Goal: Information Seeking & Learning: Learn about a topic

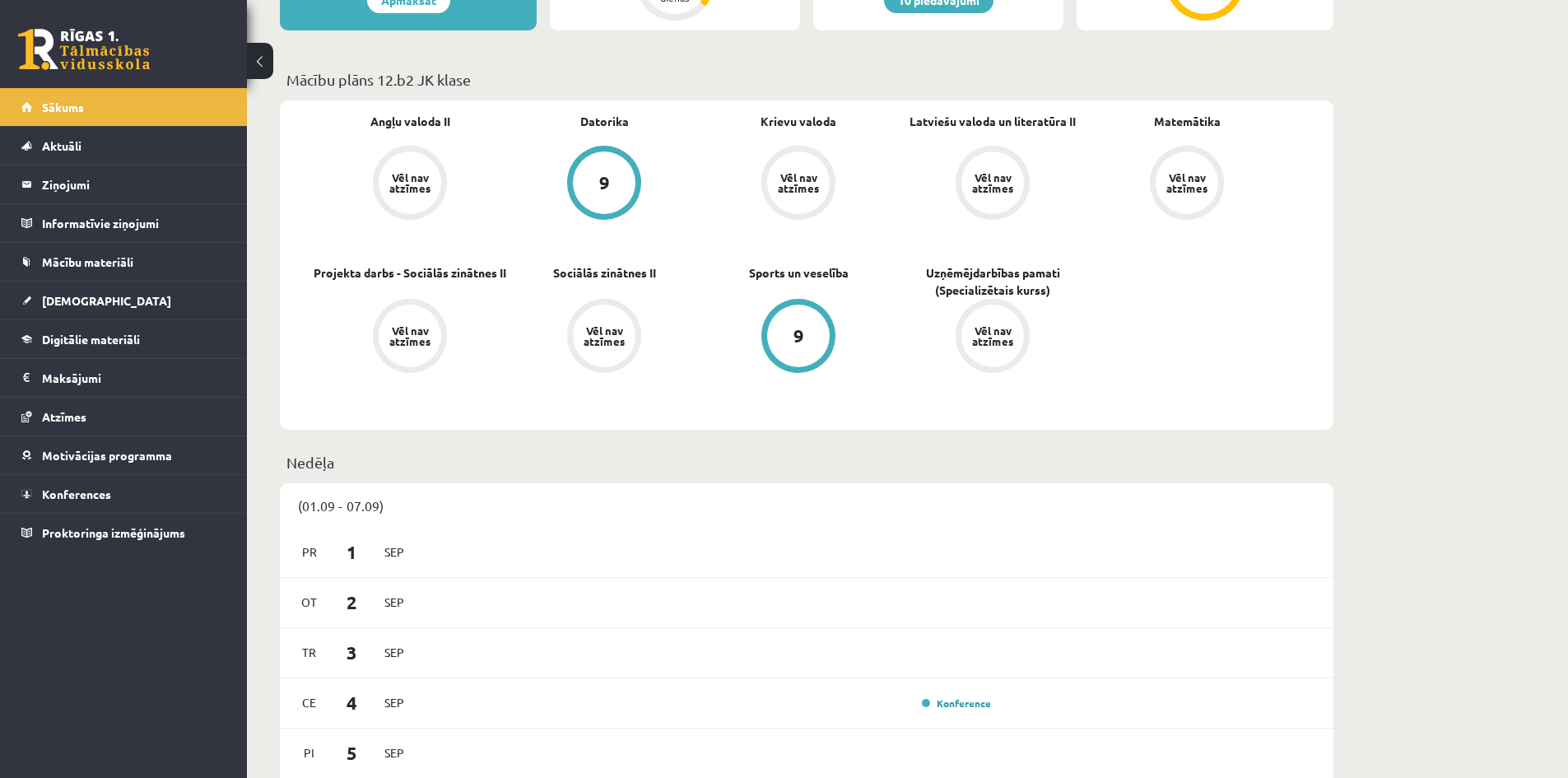
scroll to position [433, 0]
click at [154, 324] on link "Digitālie materiāli" at bounding box center [124, 339] width 205 height 38
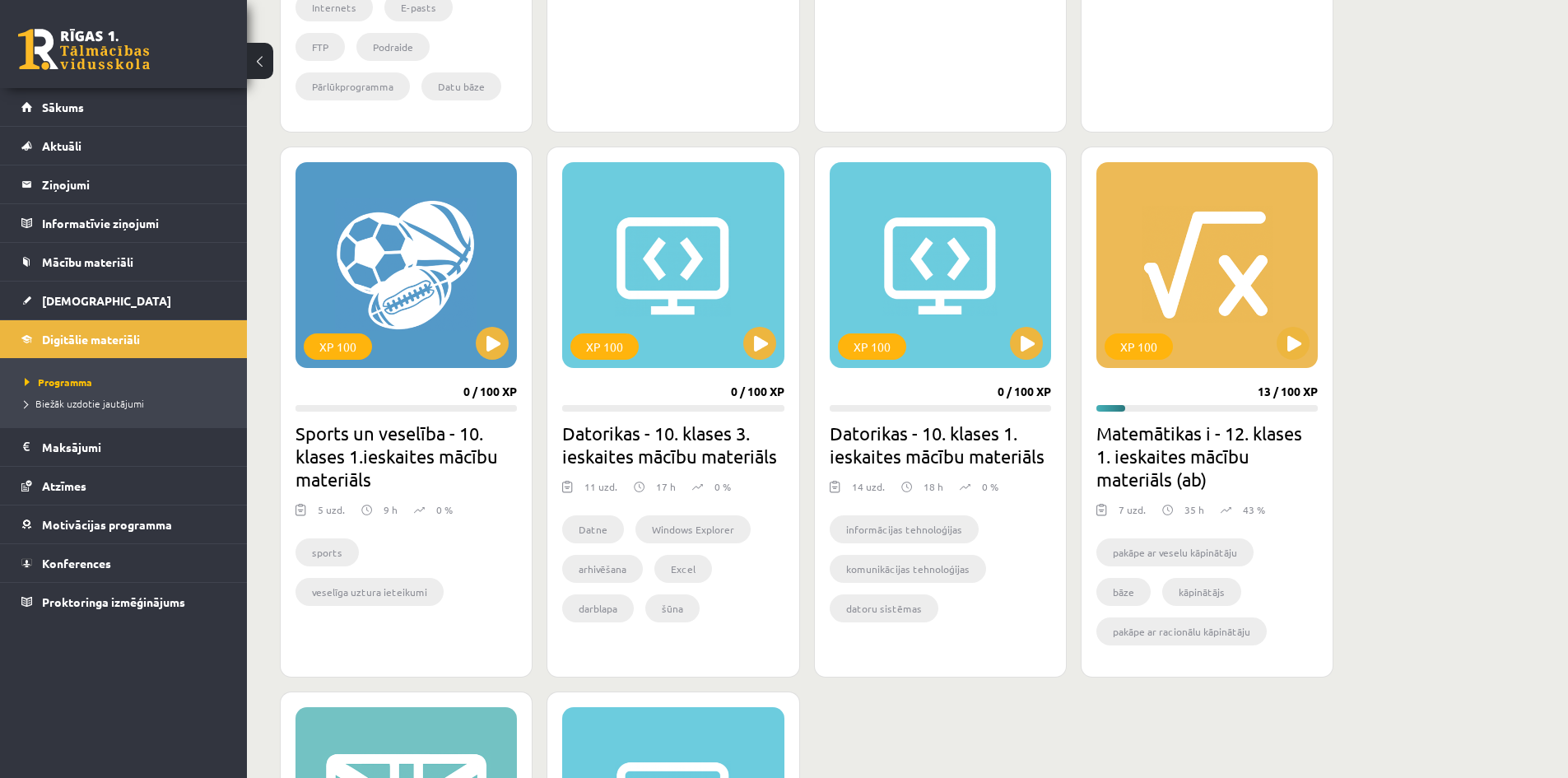
scroll to position [914, 0]
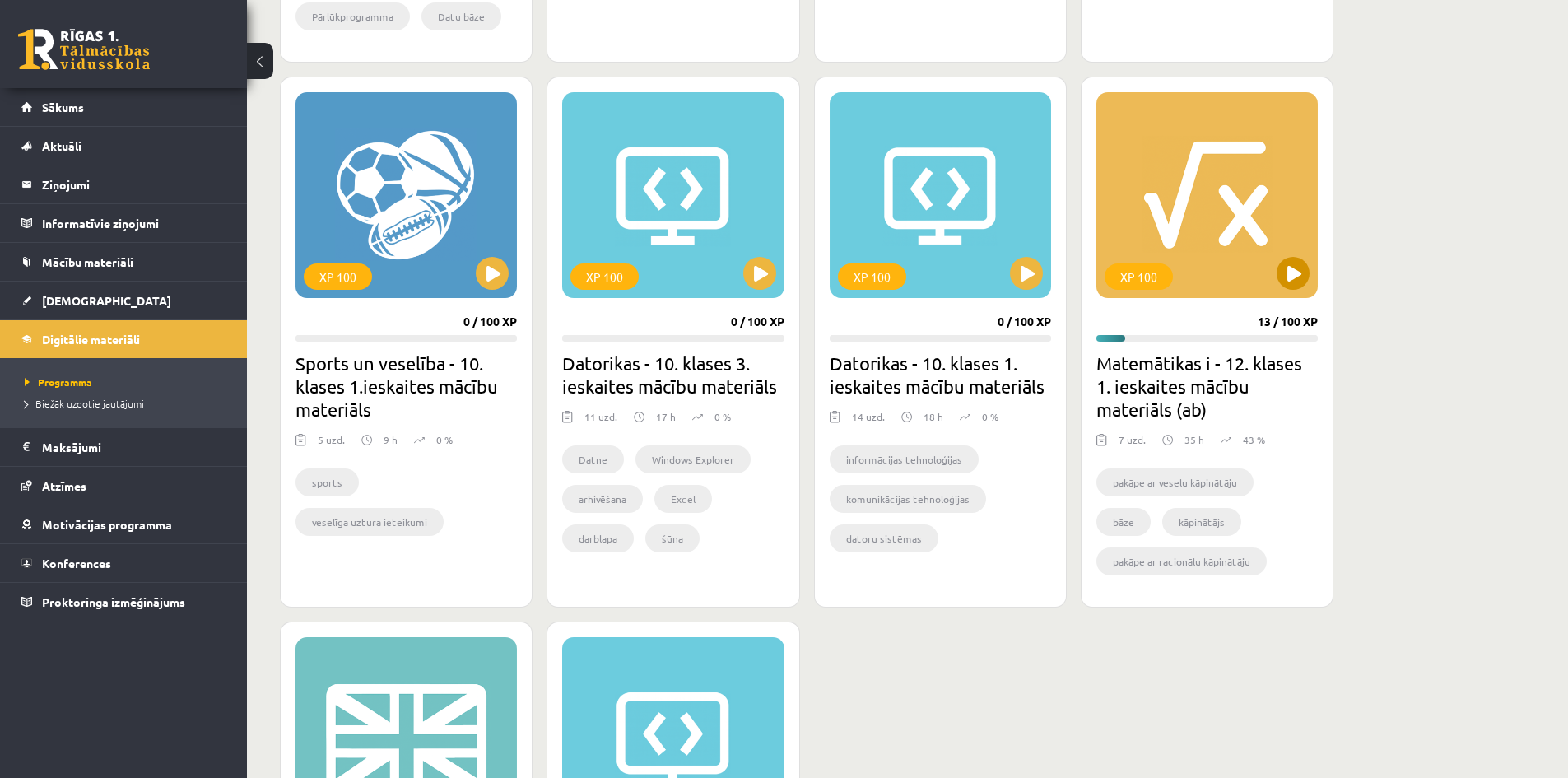
click at [1297, 291] on div "XP 100" at bounding box center [1207, 194] width 222 height 205
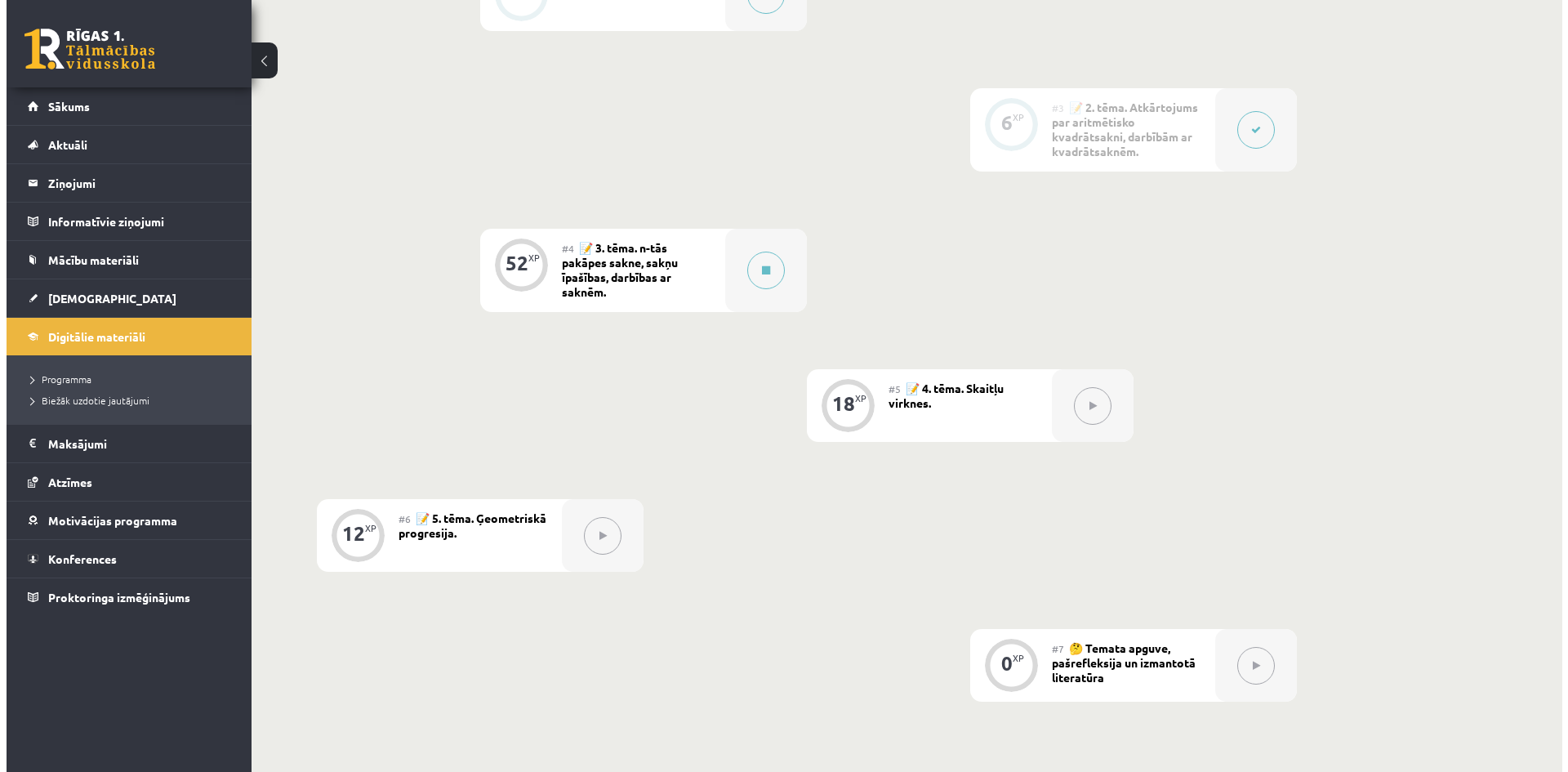
scroll to position [712, 0]
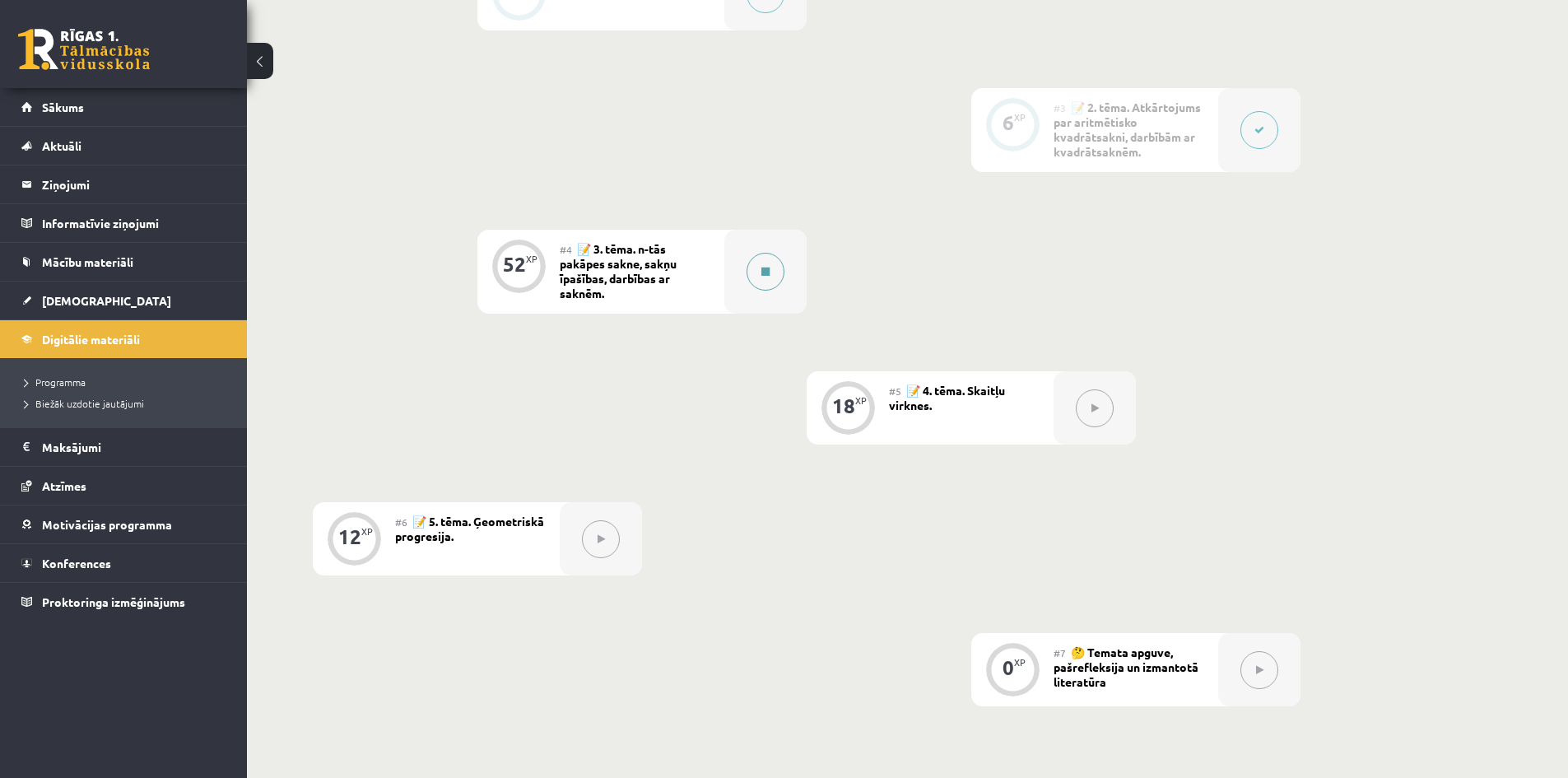
click at [761, 277] on button at bounding box center [766, 272] width 38 height 38
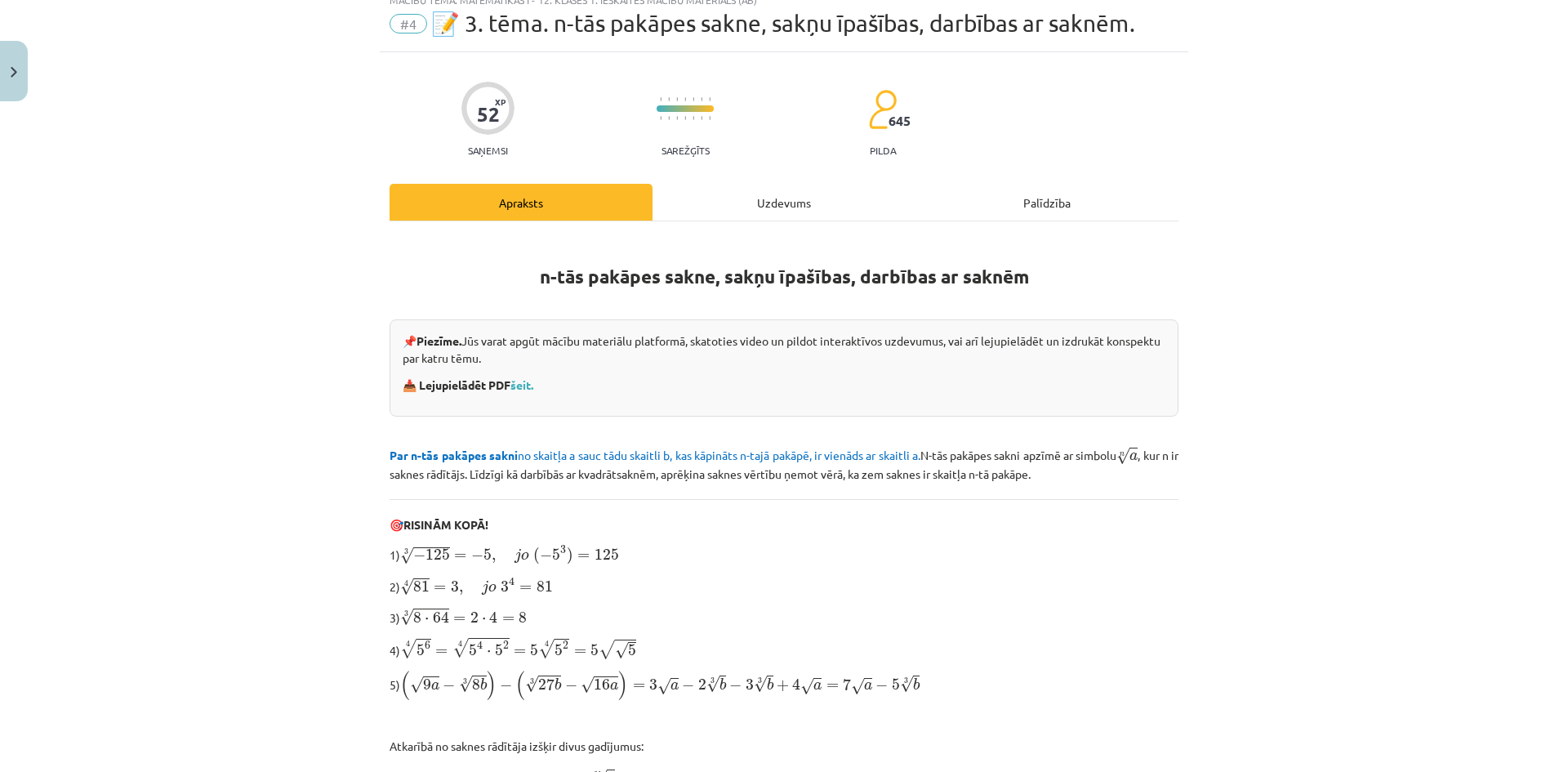
scroll to position [59, 0]
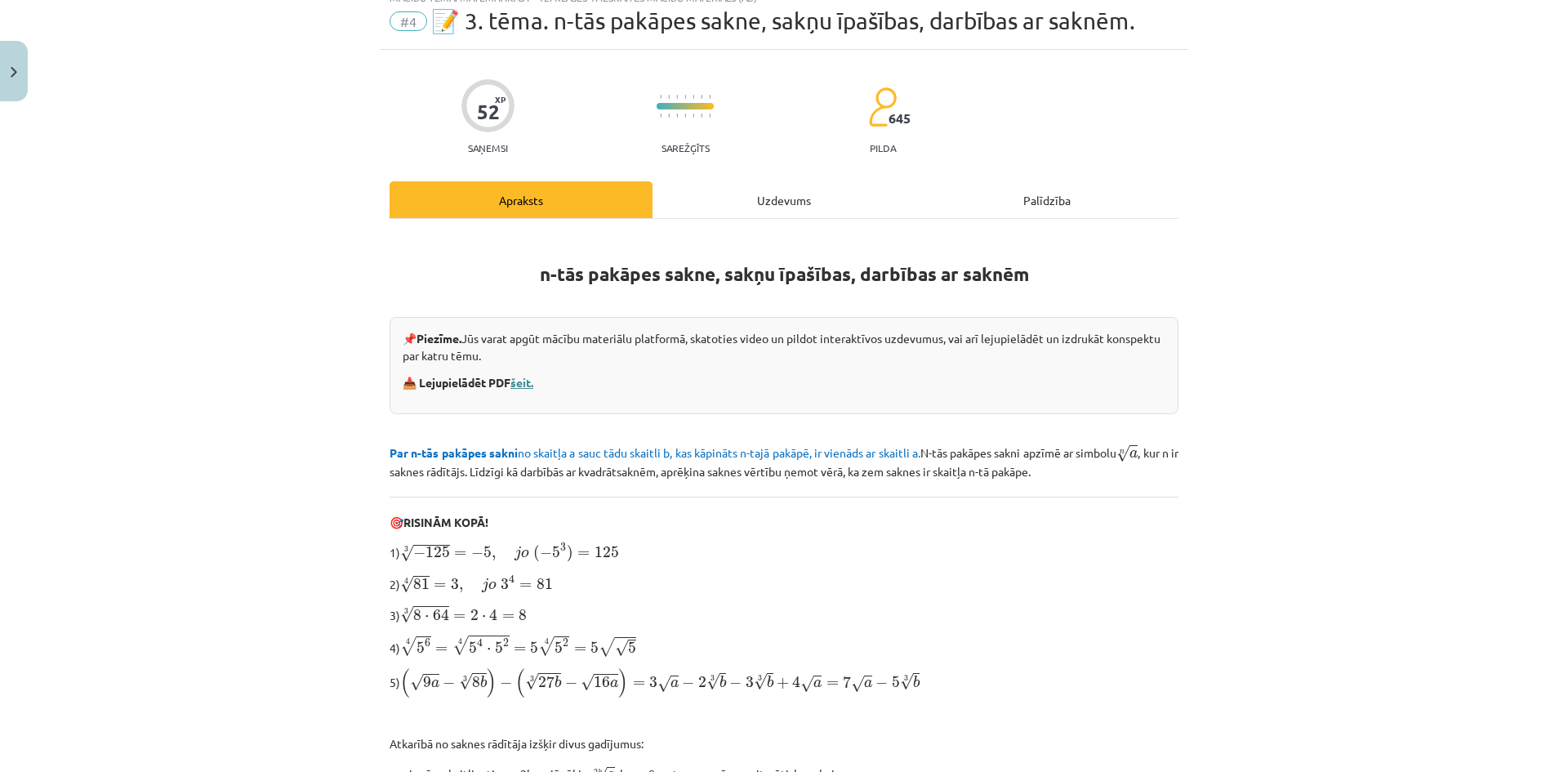
click at [527, 386] on link "šeit." at bounding box center [521, 382] width 23 height 14
